Goal: Task Accomplishment & Management: Use online tool/utility

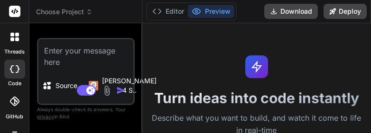
type textarea "x"
click at [73, 47] on textarea at bounding box center [85, 53] width 95 height 28
paste textarea "1. Task Manager Application: Functionalities of a to-do list: • Task Entry • Ta…"
type textarea "1. Task Manager Application: Functionalities of a to-do list: • Task Entry • Ta…"
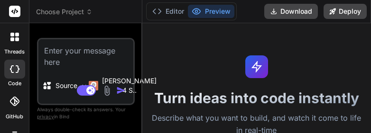
type textarea "x"
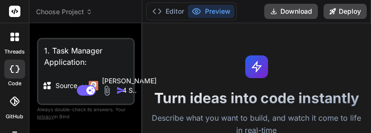
scroll to position [17, 0]
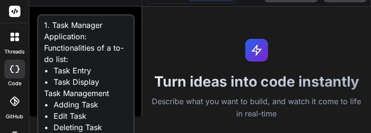
type textarea "1. Task Manager Application: Functionalities of a to-do list: • Task Entry • Ta…"
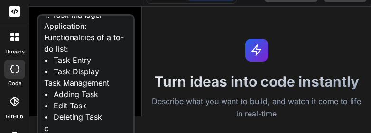
type textarea "x"
type textarea "1. Task Manager Application: Functionalities of a to-do list: • Task Entry • Ta…"
type textarea "x"
type textarea "1. Task Manager Application: Functionalities of a to-do list: • Task Entry • Ta…"
type textarea "x"
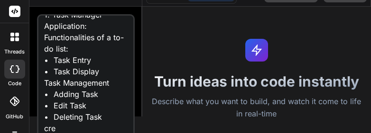
type textarea "1. Task Manager Application: Functionalities of a to-do list: • Task Entry • Ta…"
type textarea "x"
type textarea "1. Task Manager Application: Functionalities of a to-do list: • Task Entry • Ta…"
type textarea "x"
type textarea "1. Task Manager Application: Functionalities of a to-do list: • Task Entry • Ta…"
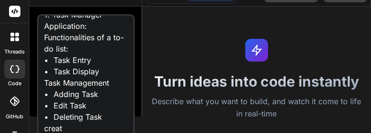
type textarea "x"
type textarea "1. Task Manager Application: Functionalities of a to-do list: • Task Entry • Ta…"
type textarea "x"
type textarea "1. Task Manager Application: Functionalities of a to-do list: • Task Entry • Ta…"
type textarea "x"
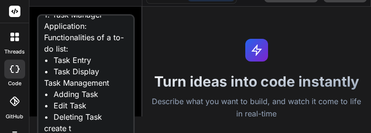
type textarea "1. Task Manager Application: Functionalities of a to-do list: • Task Entry • Ta…"
type textarea "x"
type textarea "1. Task Manager Application: Functionalities of a to-do list: • Task Entry • Ta…"
type textarea "x"
type textarea "1. Task Manager Application: Functionalities of a to-do list: • Task Entry • Ta…"
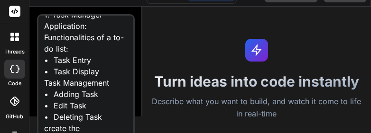
type textarea "x"
type textarea "1. Task Manager Application: Functionalities of a to-do list: • Task Entry • Ta…"
type textarea "x"
type textarea "1. Task Manager Application: Functionalities of a to-do list: • Task Entry • Ta…"
type textarea "x"
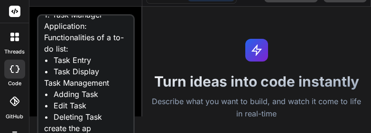
type textarea "1. Task Manager Application: Functionalities of a to-do list: • Task Entry • Ta…"
type textarea "x"
type textarea "1. Task Manager Application: Functionalities of a to-do list: • Task Entry • Ta…"
type textarea "x"
type textarea "1. Task Manager Application: Functionalities of a to-do list: • Task Entry • Ta…"
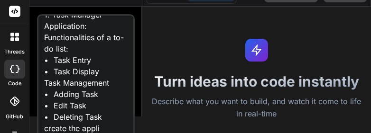
type textarea "x"
type textarea "1. Task Manager Application: Functionalities of a to-do list: • Task Entry • Ta…"
type textarea "x"
type textarea "1. Task Manager Application: Functionalities of a to-do list: • Task Entry • Ta…"
type textarea "x"
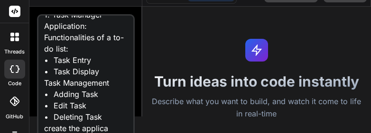
type textarea "1. Task Manager Application: Functionalities of a to-do list: • Task Entry • Ta…"
type textarea "x"
type textarea "1. Task Manager Application: Functionalities of a to-do list: • Task Entry • Ta…"
type textarea "x"
type textarea "1. Task Manager Application: Functionalities of a to-do list: • Task Entry • Ta…"
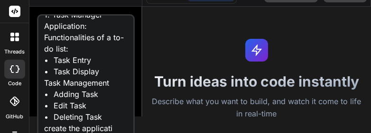
type textarea "x"
type textarea "1. Task Manager Application: Functionalities of a to-do list: • Task Entry • Ta…"
type textarea "x"
type textarea "1. Task Manager Application: Functionalities of a to-do list: • Task Entry • Ta…"
type textarea "x"
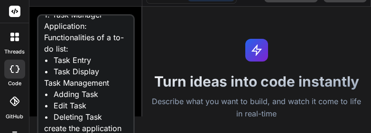
type textarea "1. Task Manager Application: Functionalities of a to-do list: • Task Entry • Ta…"
type textarea "x"
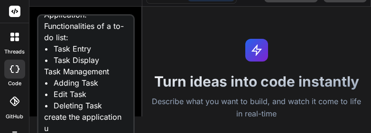
type textarea "1. Task Manager Application: Functionalities of a to-do list: • Task Entry • Ta…"
type textarea "x"
type textarea "1. Task Manager Application: Functionalities of a to-do list: • Task Entry • Ta…"
type textarea "x"
type textarea "1. Task Manager Application: Functionalities of a to-do list: • Task Entry • Ta…"
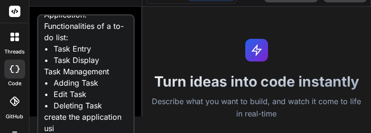
type textarea "x"
type textarea "1. Task Manager Application: Functionalities of a to-do list: • Task Entry • Ta…"
type textarea "x"
type textarea "1. Task Manager Application: Functionalities of a to-do list: • Task Entry • Ta…"
type textarea "x"
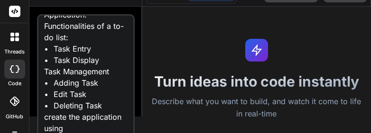
type textarea "1. Task Manager Application: Functionalities of a to-do list: • Task Entry • Ta…"
type textarea "x"
type textarea "1. Task Manager Application: Functionalities of a to-do list: • Task Entry • Ta…"
type textarea "x"
type textarea "1. Task Manager Application: Functionalities of a to-do list: • Task Entry • Ta…"
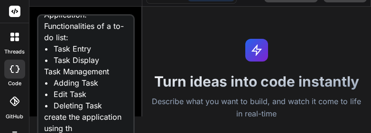
type textarea "x"
type textarea "1. Task Manager Application: Functionalities of a to-do list: • Task Entry • Ta…"
type textarea "x"
type textarea "1. Task Manager Application: Functionalities of a to-do list: • Task Entry • Ta…"
type textarea "x"
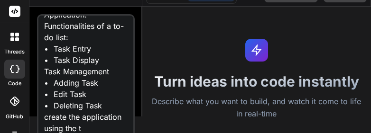
type textarea "1. Task Manager Application: Functionalities of a to-do list: • Task Entry • Ta…"
type textarea "x"
type textarea "1. Task Manager Application: Functionalities of a to-do list: • Task Entry • Ta…"
type textarea "x"
type textarea "1. Task Manager Application: Functionalities of a to-do list: • Task Entry • Ta…"
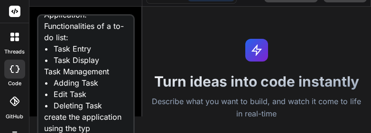
type textarea "x"
type textarea "1. Task Manager Application: Functionalities of a to-do list: • Task Entry • Ta…"
type textarea "x"
type textarea "1. Task Manager Application: Functionalities of a to-do list: • Task Entry • Ta…"
type textarea "x"
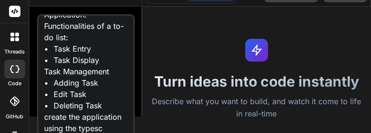
type textarea "1. Task Manager Application: Functionalities of a to-do list: • Task Entry • Ta…"
type textarea "x"
type textarea "1. Task Manager Application: Functionalities of a to-do list: • Task Entry • Ta…"
type textarea "x"
type textarea "1. Task Manager Application: Functionalities of a to-do list: • Task Entry • Ta…"
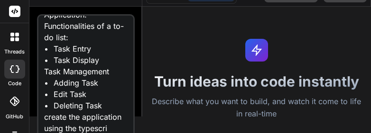
type textarea "x"
type textarea "1. Task Manager Application: Functionalities of a to-do list: • Task Entry • Ta…"
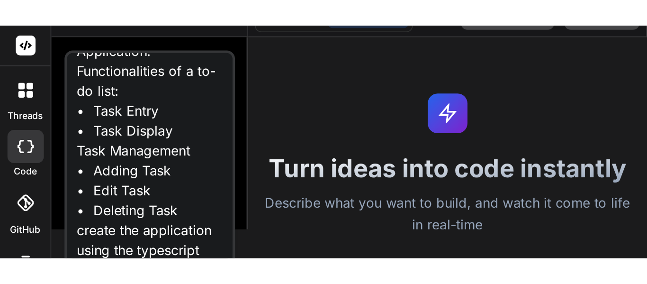
scroll to position [25, 0]
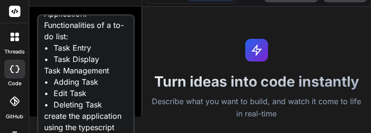
type textarea "x"
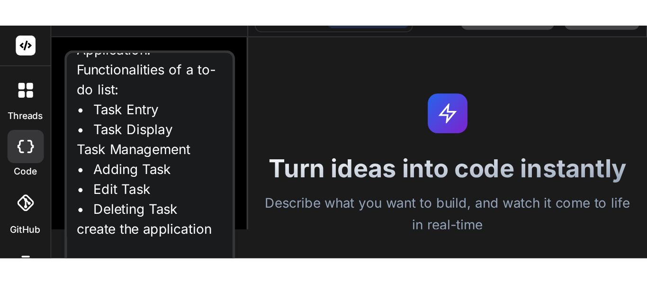
scroll to position [0, 0]
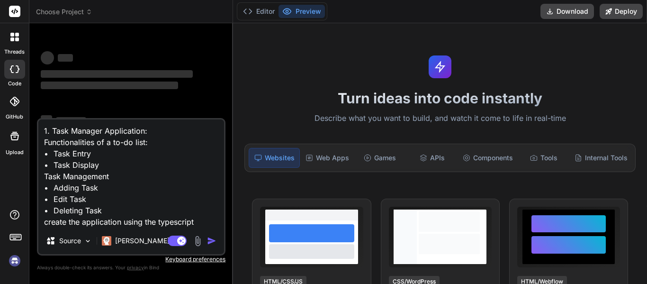
type textarea "1. Task Manager Application: Functionalities of a to-do list: • Task Entry • Ta…"
drag, startPoint x: 206, startPoint y: 223, endPoint x: 43, endPoint y: 123, distance: 191.7
click at [43, 123] on textarea "1. Task Manager Application: Functionalities of a to-do list: • Task Entry • Ta…" at bounding box center [131, 173] width 186 height 108
click at [170, 165] on textarea "1. Task Manager Application: Functionalities of a to-do list: • Task Entry • Ta…" at bounding box center [131, 173] width 186 height 108
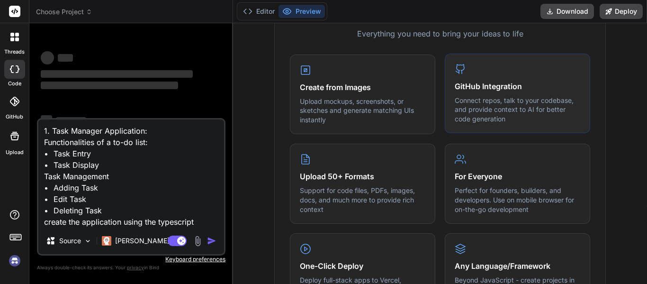
scroll to position [474, 0]
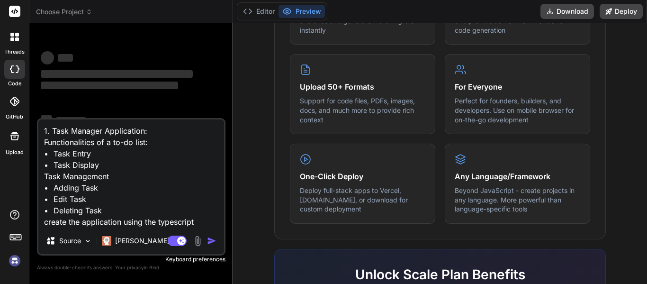
click at [206, 234] on div "Source Claude 4 S.." at bounding box center [131, 242] width 186 height 23
click at [207, 236] on div "Agent Mode. When this toggle is activated, AI automatically makes decisions, re…" at bounding box center [193, 240] width 55 height 11
click at [211, 187] on textarea "1. Task Manager Application: Functionalities of a to-do list: • Task Entry • Ta…" at bounding box center [131, 173] width 186 height 108
click at [205, 241] on div "Agent Mode. When this toggle is activated, AI automatically makes decisions, re…" at bounding box center [193, 240] width 55 height 11
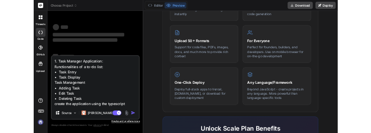
scroll to position [81, 0]
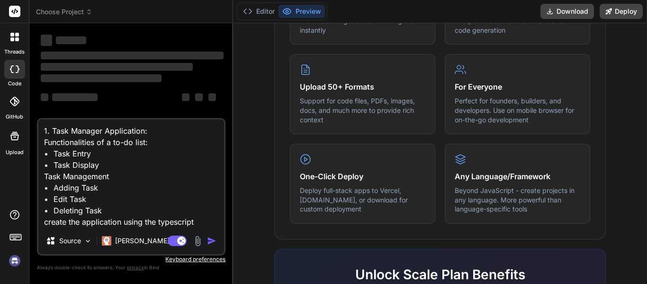
click at [14, 256] on img at bounding box center [15, 261] width 16 height 16
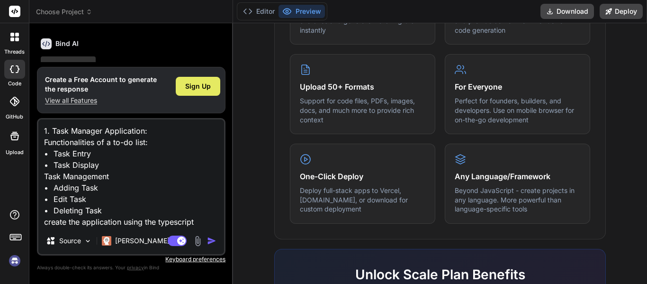
click at [207, 84] on span "Sign Up" at bounding box center [198, 86] width 26 height 9
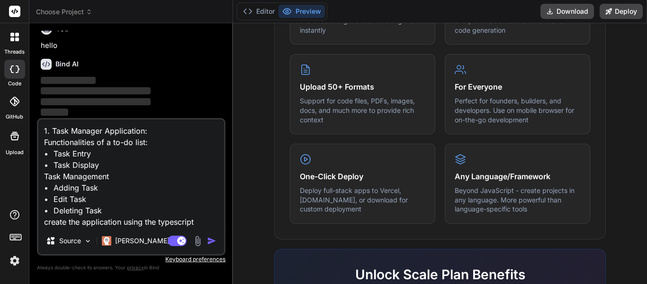
scroll to position [11, 0]
click at [208, 241] on img "button" at bounding box center [211, 240] width 9 height 9
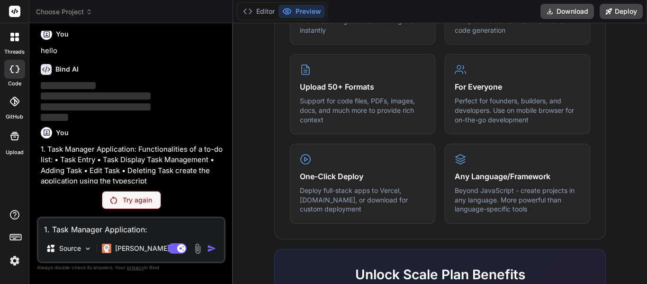
scroll to position [9, 0]
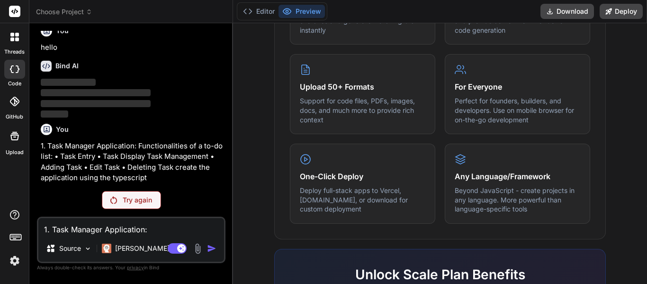
click at [132, 199] on p "Try again" at bounding box center [137, 199] width 29 height 9
click at [133, 200] on p "Try again" at bounding box center [137, 199] width 29 height 9
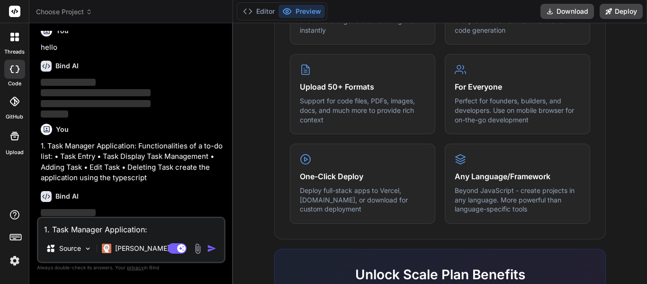
scroll to position [43, 0]
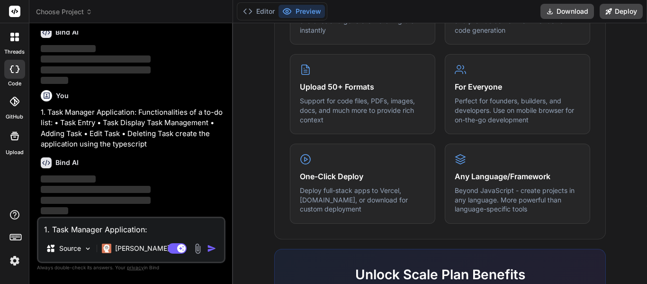
click at [14, 262] on img at bounding box center [15, 261] width 16 height 16
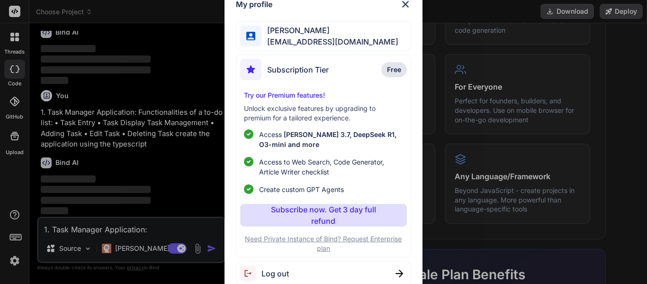
scroll to position [9, 0]
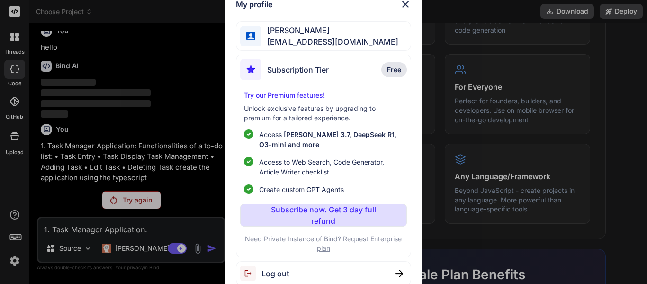
click at [351, 39] on span "[EMAIL_ADDRESS][DOMAIN_NAME]" at bounding box center [330, 41] width 137 height 11
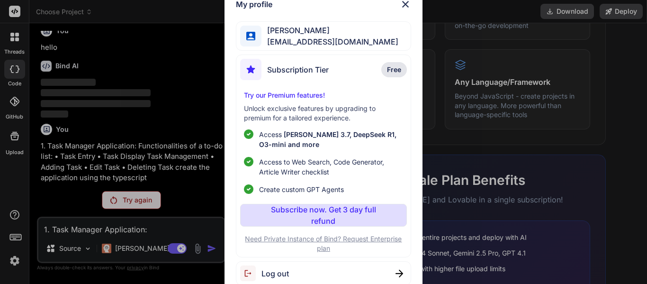
scroll to position [569, 0]
click at [351, 271] on div "Log out" at bounding box center [323, 273] width 175 height 24
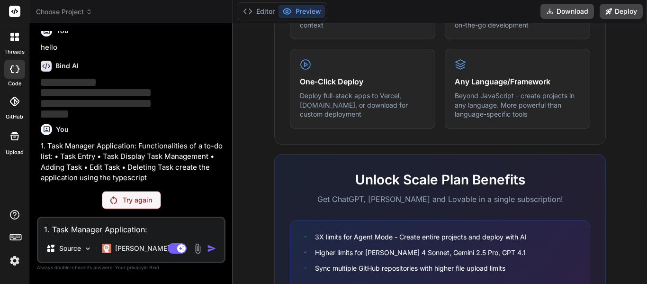
click at [16, 262] on img at bounding box center [15, 261] width 16 height 16
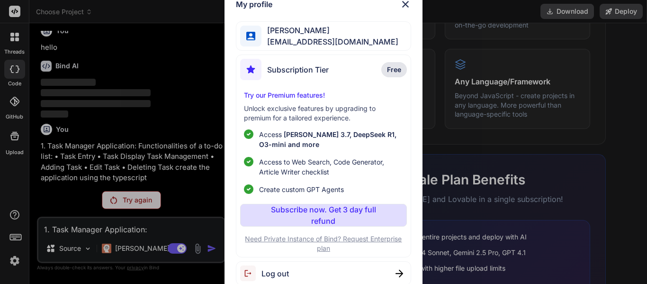
click at [329, 265] on div "Log out" at bounding box center [323, 273] width 175 height 24
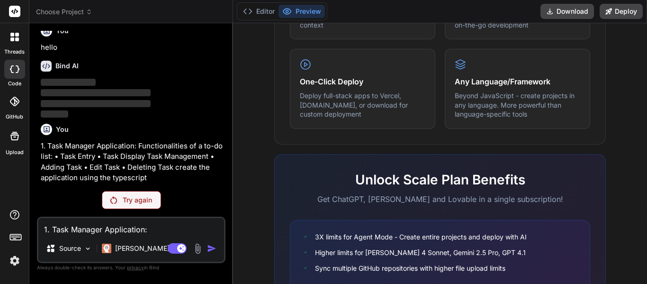
click at [16, 257] on img at bounding box center [15, 261] width 16 height 16
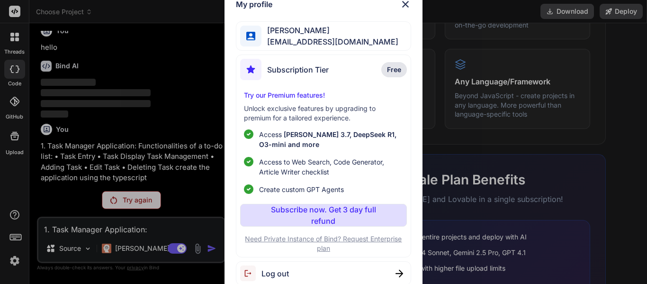
click at [402, 273] on img at bounding box center [400, 274] width 8 height 8
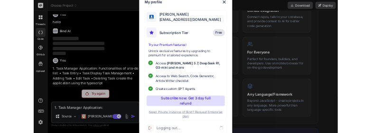
scroll to position [427, 0]
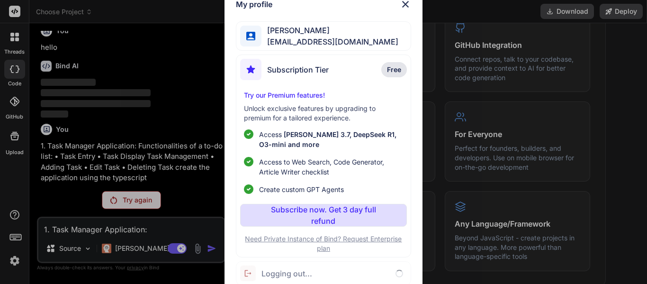
click at [406, 4] on img at bounding box center [405, 4] width 11 height 11
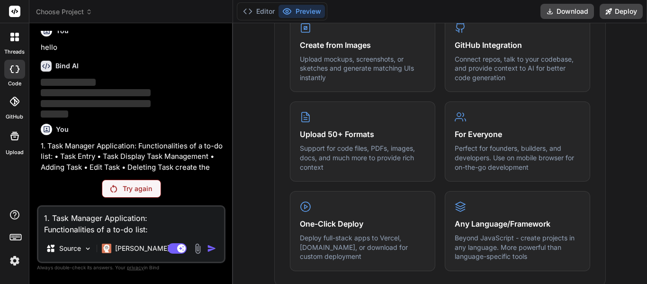
type textarea "x"
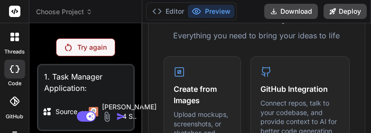
scroll to position [43, 0]
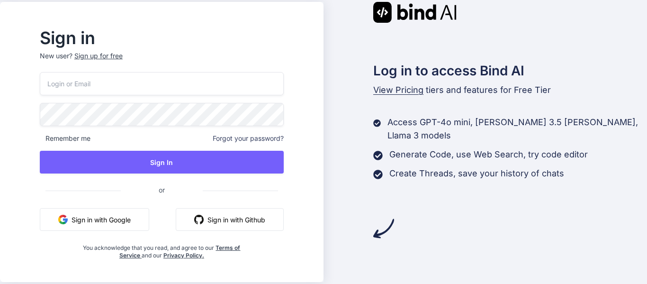
click at [122, 83] on input "email" at bounding box center [162, 83] width 244 height 23
type input "[EMAIL_ADDRESS][DOMAIN_NAME]"
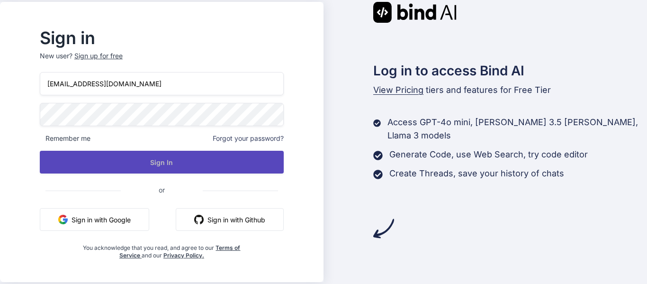
click at [177, 164] on button "Sign In" at bounding box center [162, 162] width 244 height 23
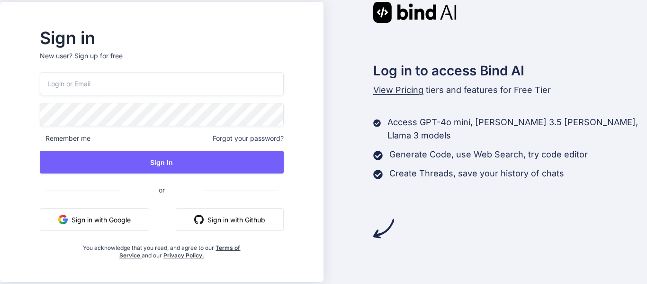
click at [150, 88] on input "email" at bounding box center [162, 83] width 244 height 23
type input "[EMAIL_ADDRESS][DOMAIN_NAME]"
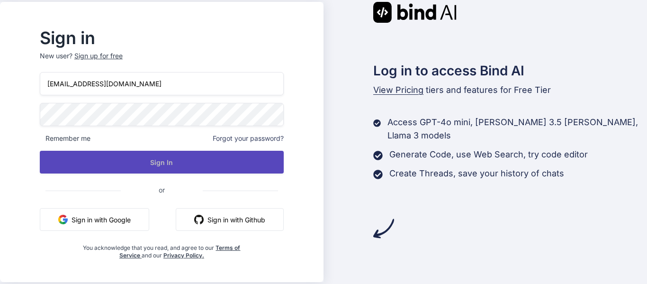
click at [157, 156] on button "Sign In" at bounding box center [162, 162] width 244 height 23
